Goal: Obtain resource: Obtain resource

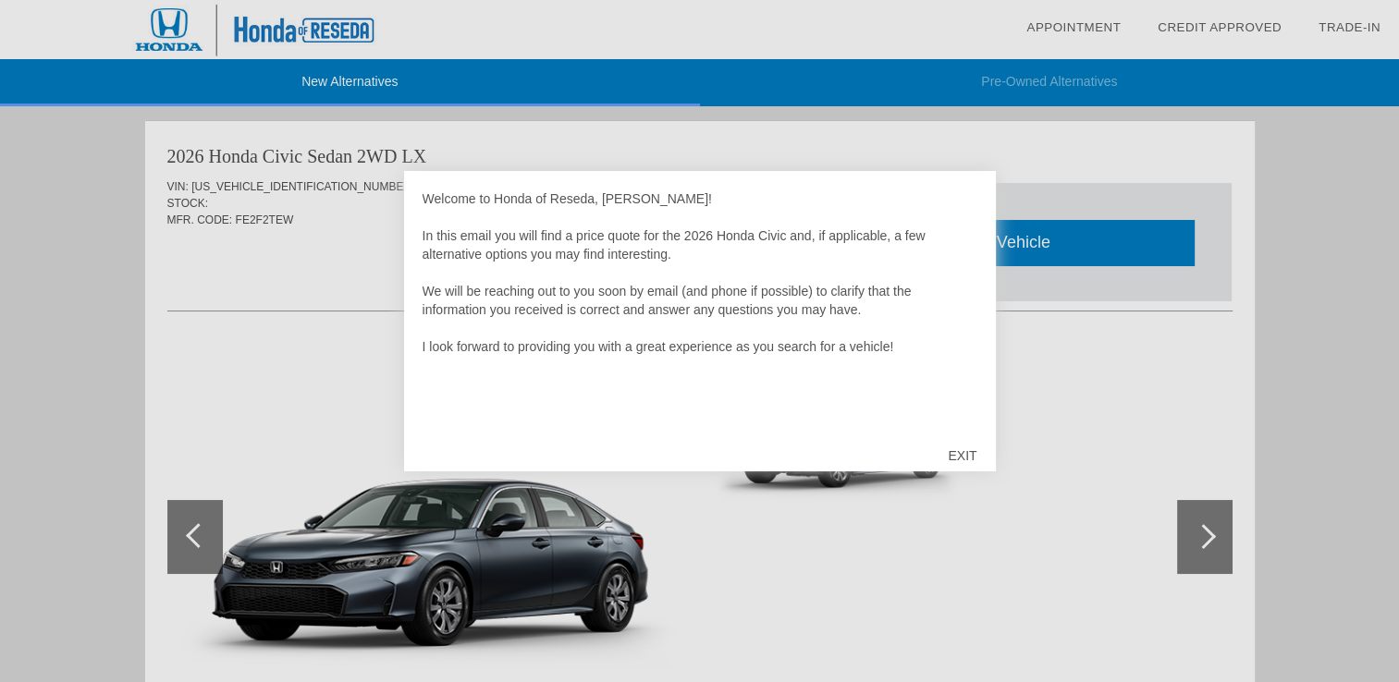
click at [962, 455] on div "EXIT" at bounding box center [962, 455] width 66 height 55
click at [963, 452] on div "EXIT" at bounding box center [962, 455] width 66 height 55
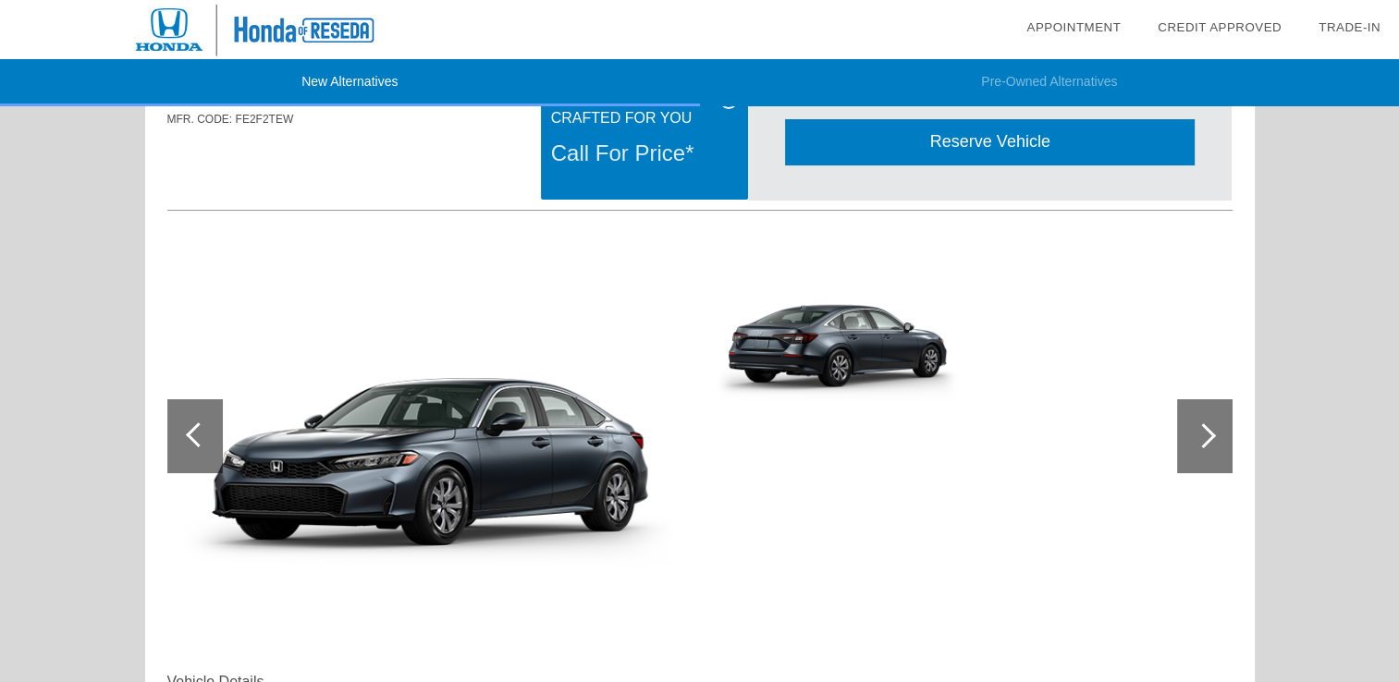
scroll to position [92, 0]
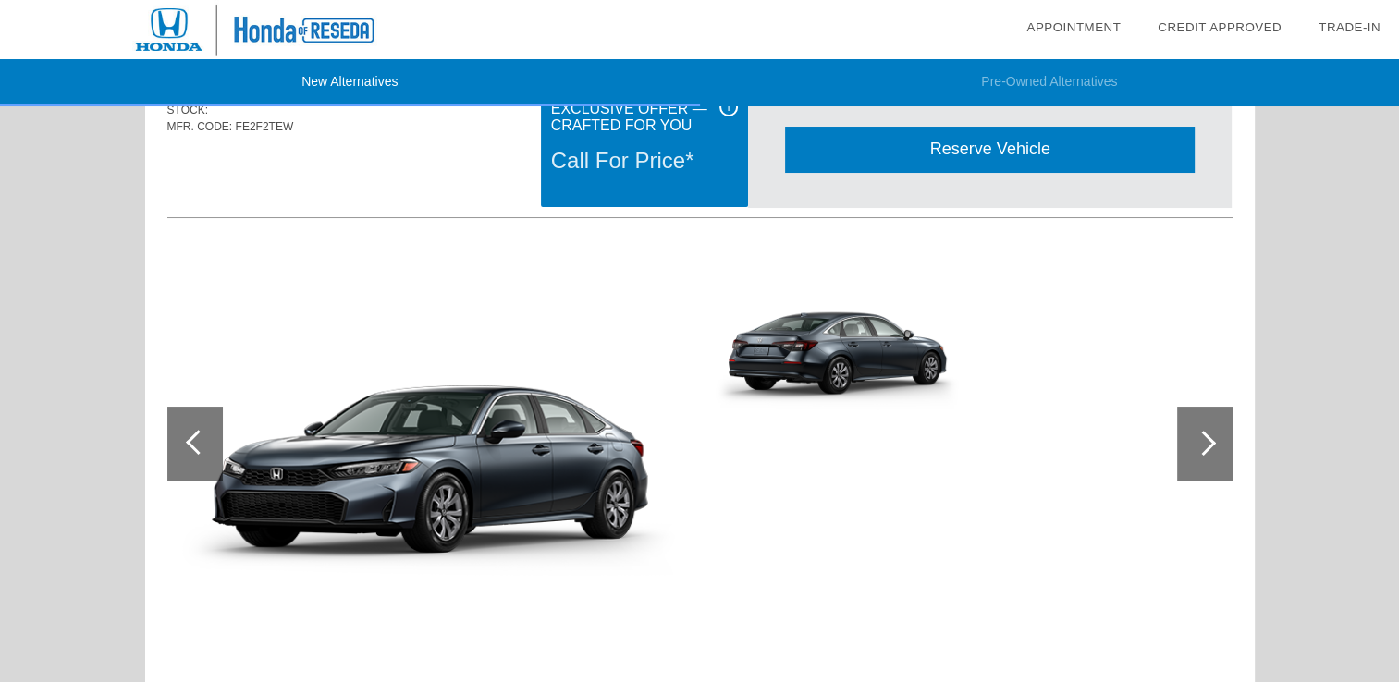
click at [1212, 447] on div at bounding box center [1204, 444] width 55 height 74
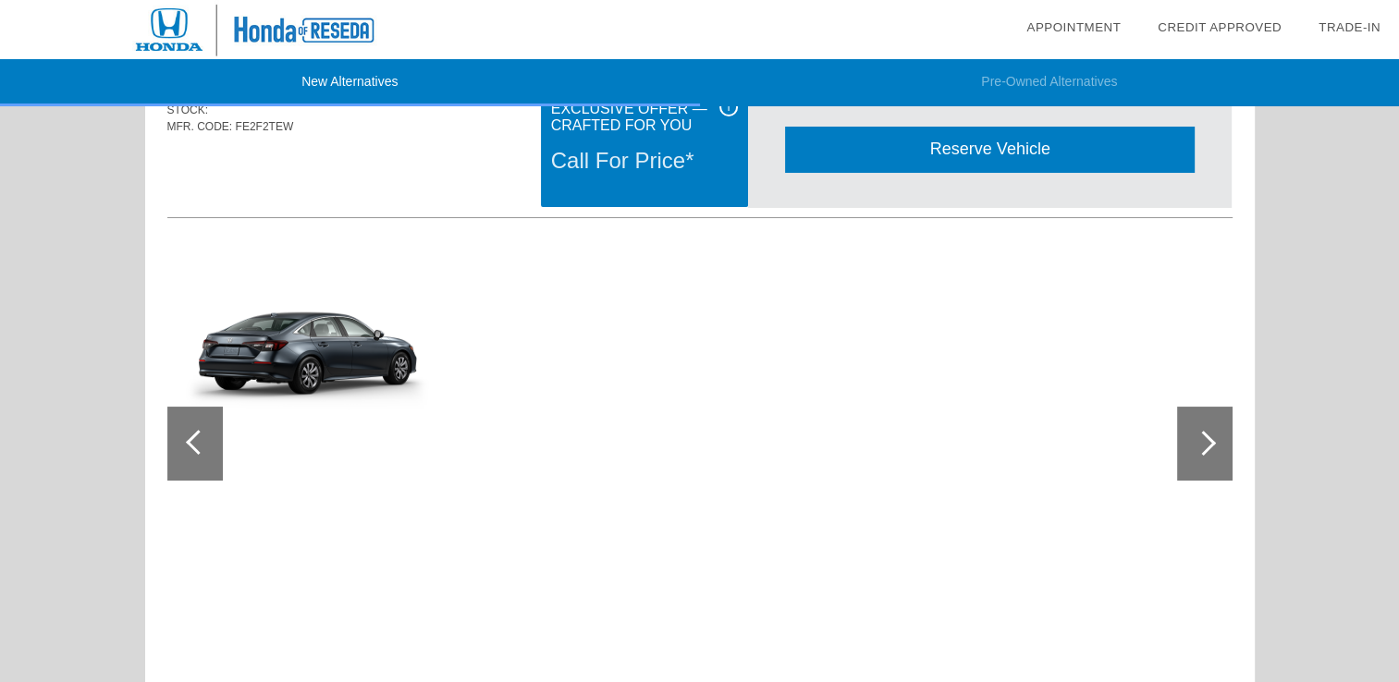
click at [1212, 447] on div at bounding box center [1204, 444] width 55 height 74
click at [196, 466] on div at bounding box center [194, 444] width 55 height 74
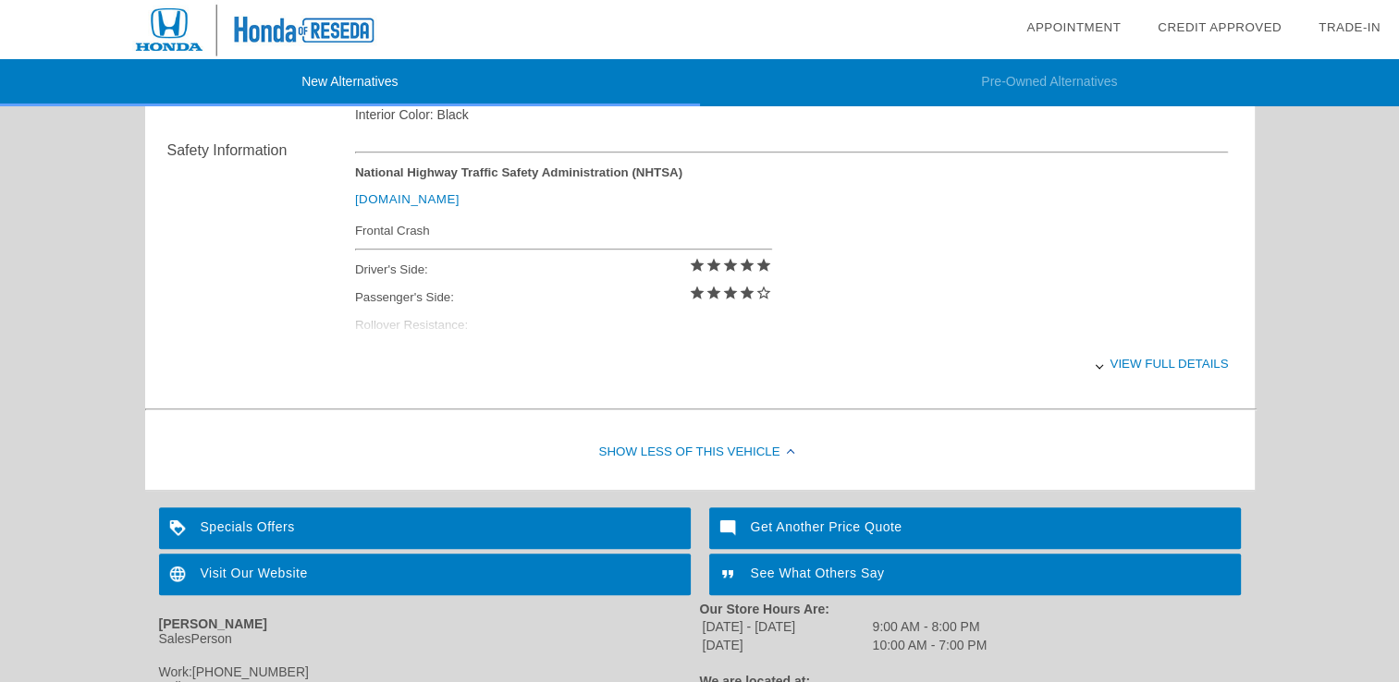
scroll to position [753, 0]
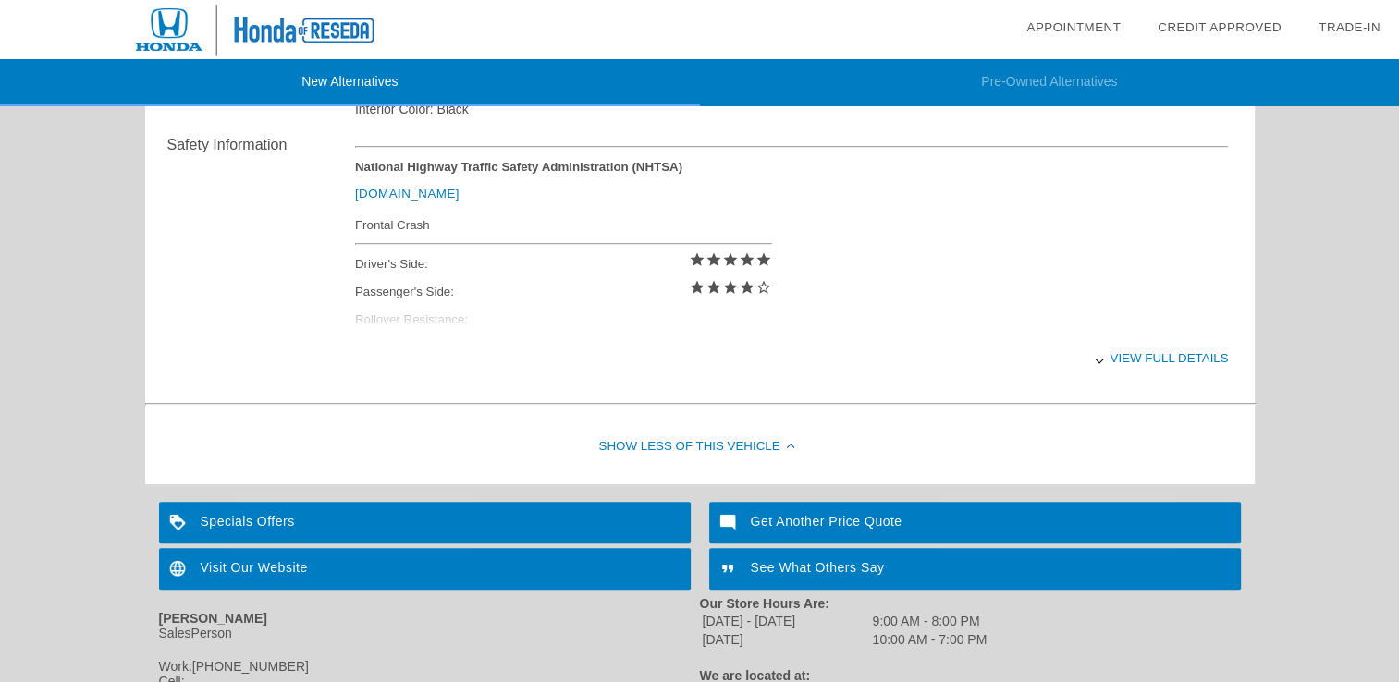
click at [636, 526] on div "Specials Offers" at bounding box center [425, 523] width 532 height 42
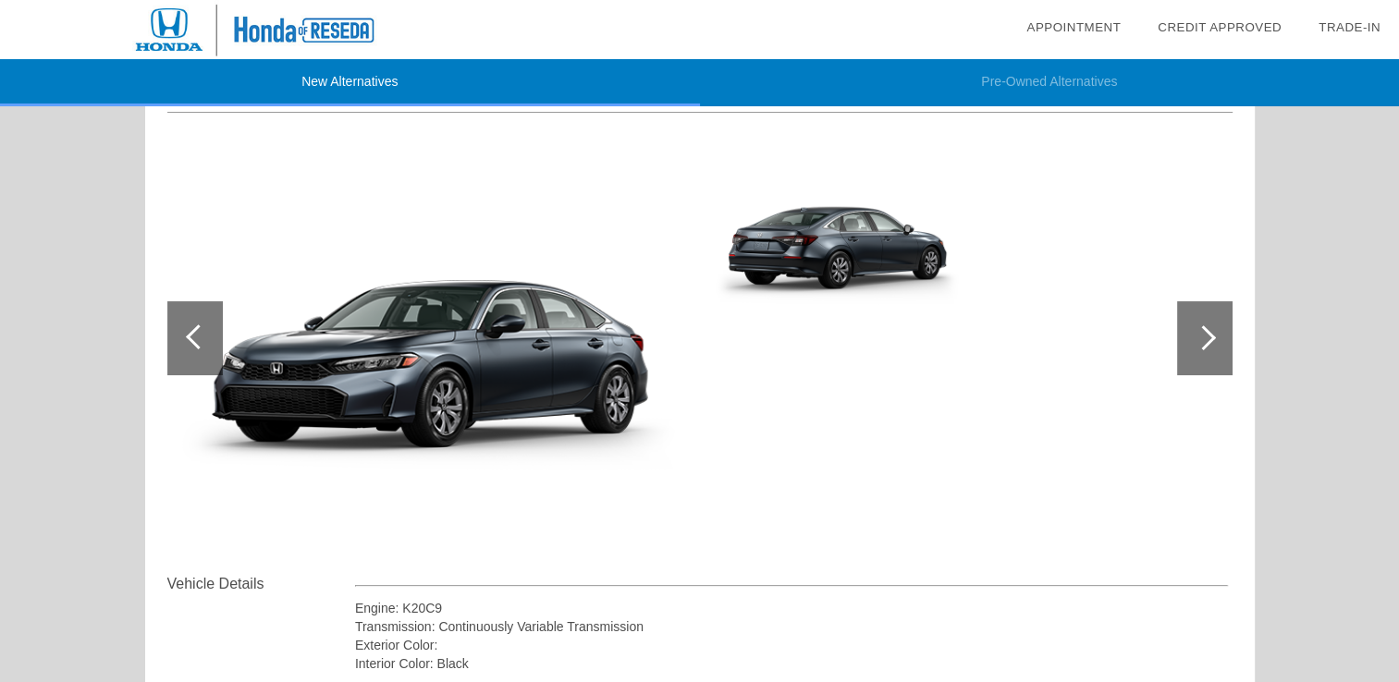
scroll to position [0, 0]
